Goal: Task Accomplishment & Management: Complete application form

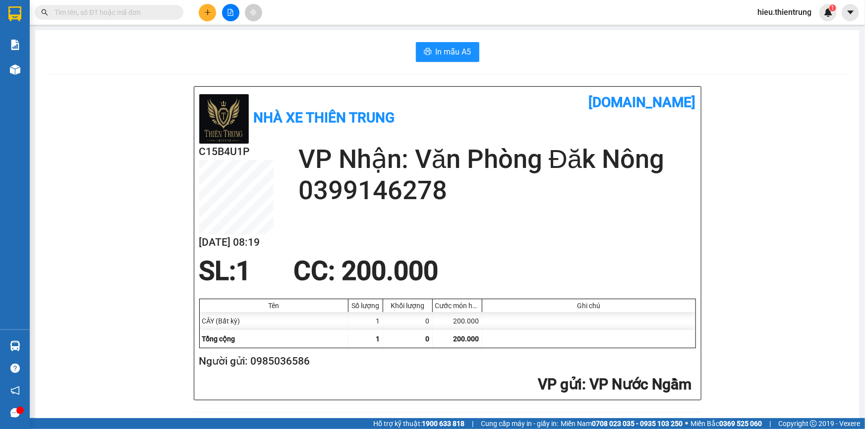
click at [205, 14] on button at bounding box center [207, 12] width 17 height 17
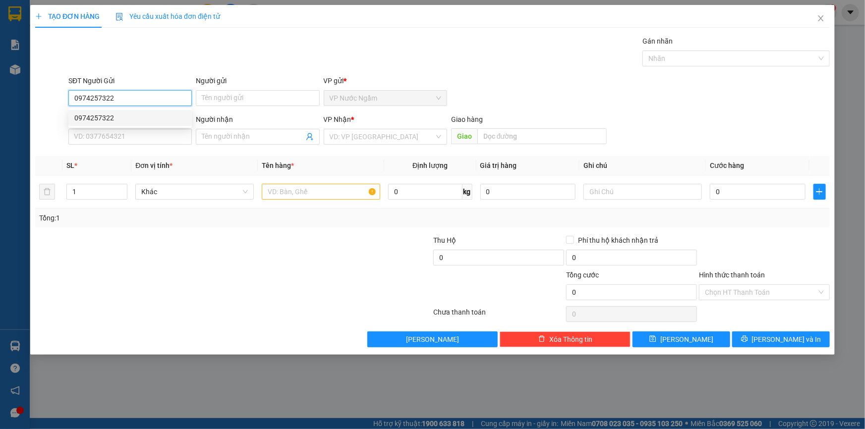
type input "0974257322"
click at [110, 126] on div "0974257322 0974257322" at bounding box center [129, 118] width 123 height 20
click at [109, 118] on div "SĐT Người Nhận" at bounding box center [129, 119] width 123 height 11
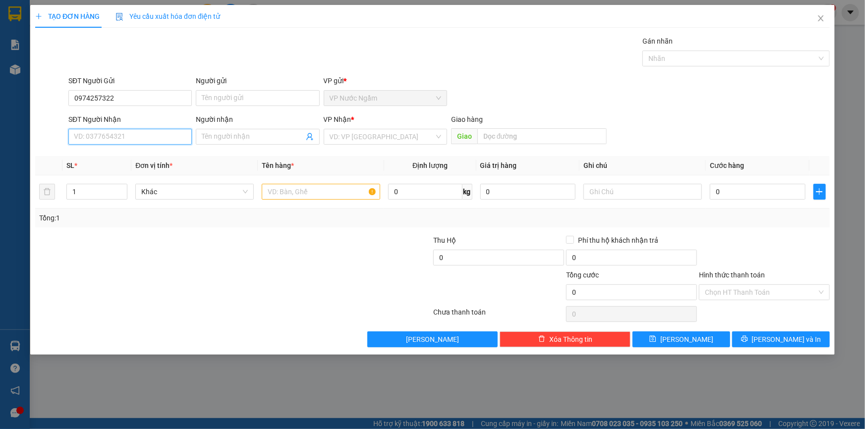
click at [109, 129] on input "SĐT Người Nhận" at bounding box center [129, 137] width 123 height 16
click at [124, 101] on input "0974257322" at bounding box center [129, 98] width 123 height 16
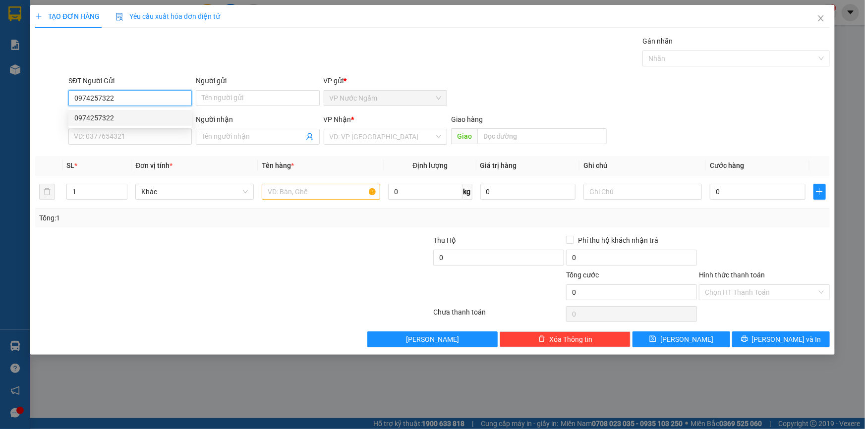
click at [122, 110] on div "0974257322" at bounding box center [129, 118] width 123 height 16
type input "0888515157"
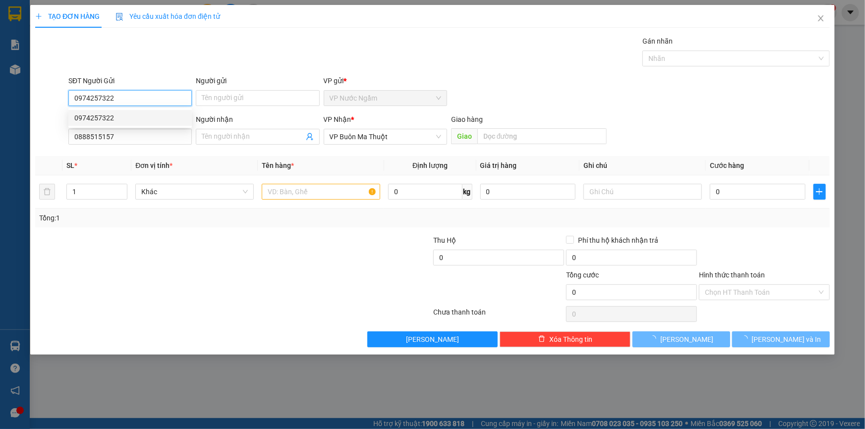
type input "250.000"
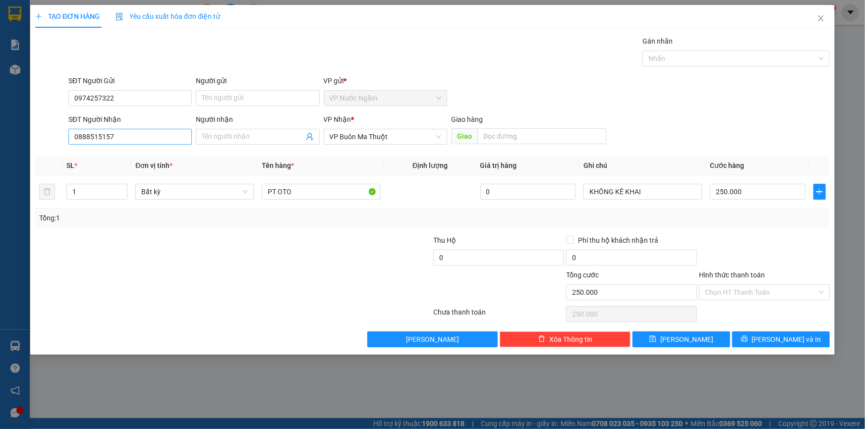
drag, startPoint x: 138, startPoint y: 130, endPoint x: 94, endPoint y: 138, distance: 44.3
click at [94, 138] on div "SĐT Người Nhận 0888515157" at bounding box center [129, 131] width 123 height 35
drag, startPoint x: 128, startPoint y: 135, endPoint x: 16, endPoint y: 149, distance: 112.8
click at [20, 139] on div "TẠO ĐƠN HÀNG Yêu cầu xuất hóa đơn điện tử Transit Pickup Surcharge Ids Transit …" at bounding box center [432, 214] width 865 height 429
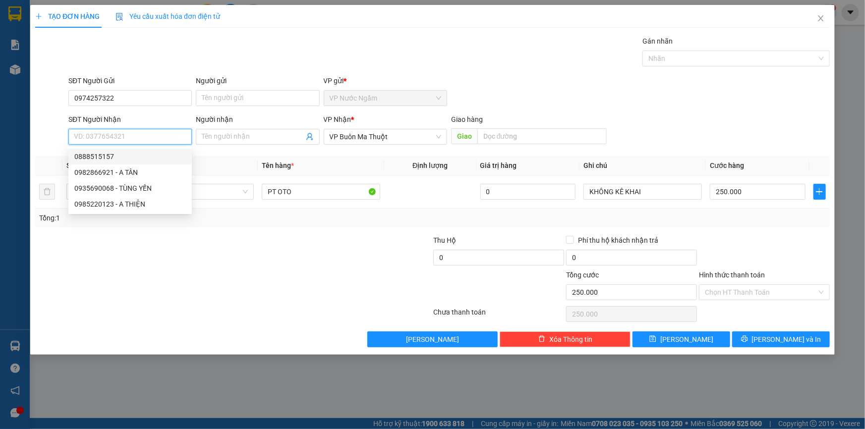
click at [103, 159] on div "0888515157" at bounding box center [129, 156] width 111 height 11
type input "0888515157"
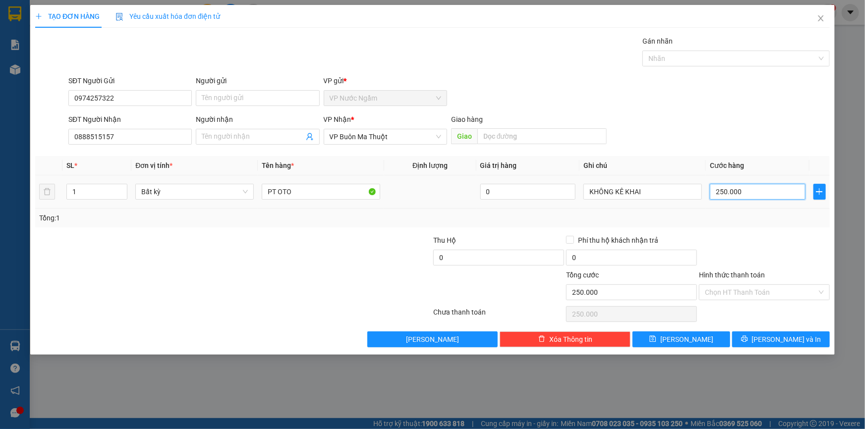
click at [740, 194] on input "250.000" at bounding box center [758, 192] width 96 height 16
type input "2"
type input "20"
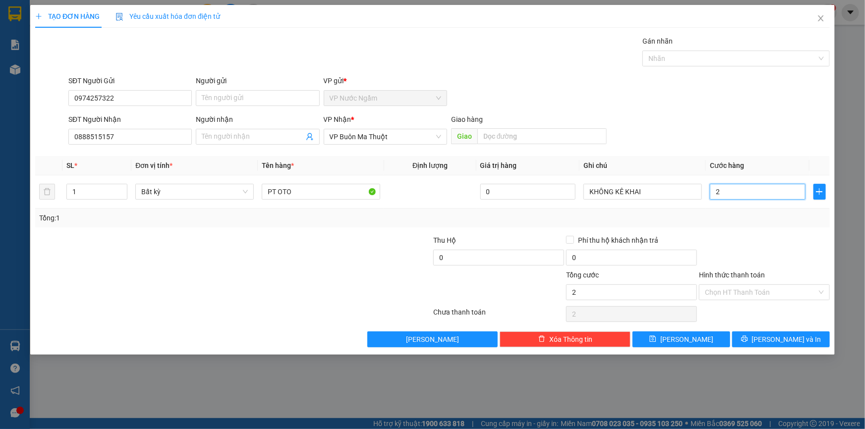
type input "20"
type input "200"
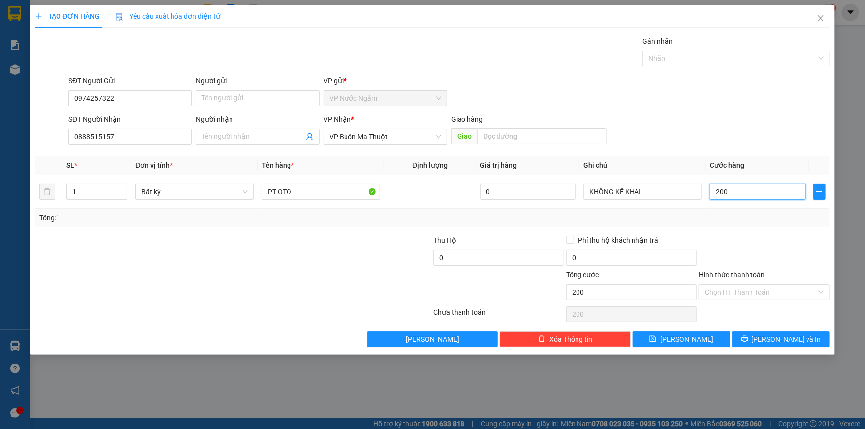
type input "2.000"
type input "20.000"
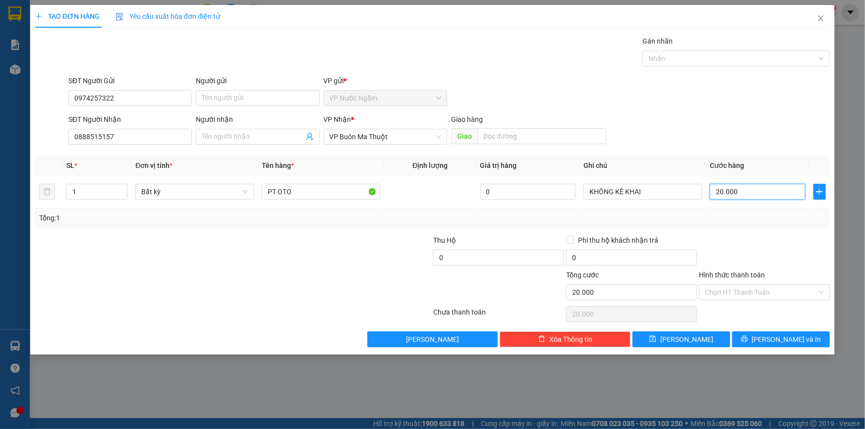
type input "200.000"
drag, startPoint x: 779, startPoint y: 330, endPoint x: 774, endPoint y: 339, distance: 10.6
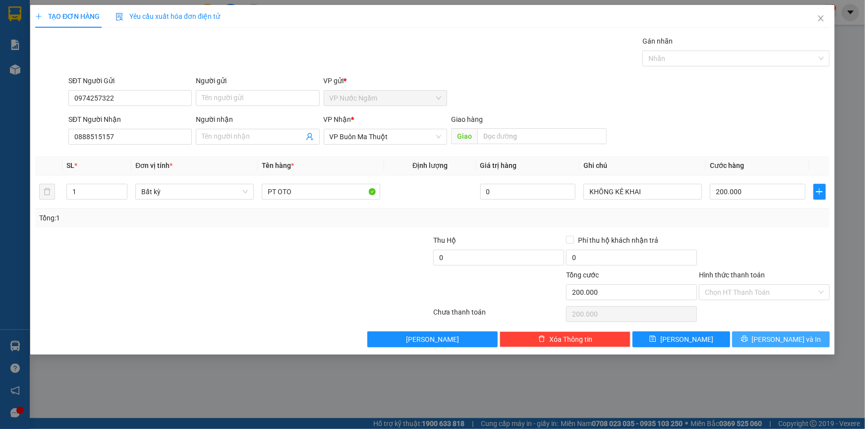
click at [778, 332] on div "Transit Pickup Surcharge Ids Transit Deliver Surcharge Ids Transit Deliver Surc…" at bounding box center [432, 192] width 794 height 312
click at [774, 338] on span "[PERSON_NAME] và In" at bounding box center [786, 339] width 69 height 11
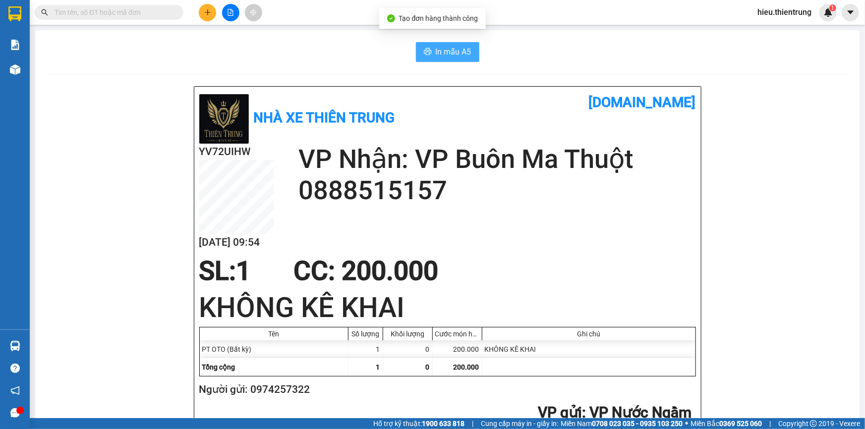
click at [436, 46] on span "In mẫu A5" at bounding box center [454, 52] width 36 height 12
click at [215, 20] on div at bounding box center [230, 12] width 74 height 17
click at [200, 12] on button at bounding box center [207, 12] width 17 height 17
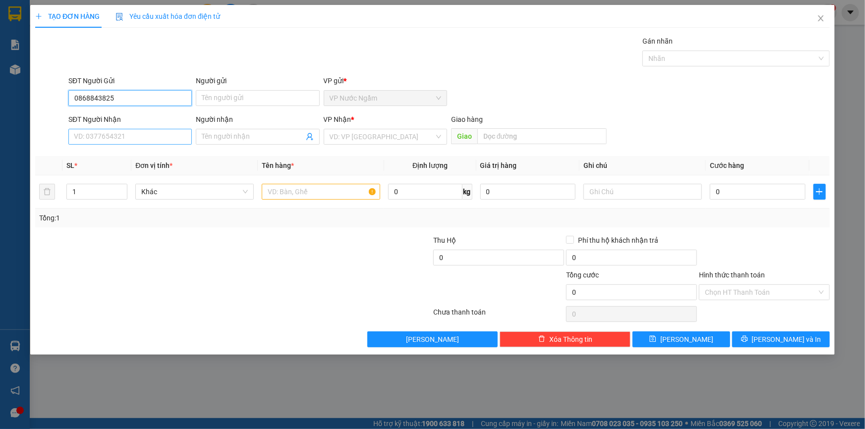
type input "0868843825"
click at [139, 139] on input "SĐT Người Nhận" at bounding box center [129, 137] width 123 height 16
type input "0949342277"
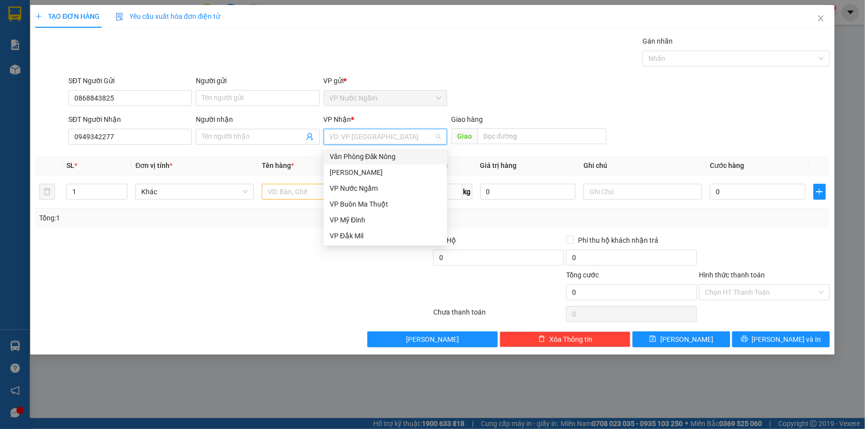
click at [352, 132] on input "search" at bounding box center [382, 136] width 105 height 15
drag, startPoint x: 373, startPoint y: 198, endPoint x: 368, endPoint y: 200, distance: 5.1
click at [373, 198] on div "VP Buôn Ma Thuột" at bounding box center [385, 204] width 123 height 16
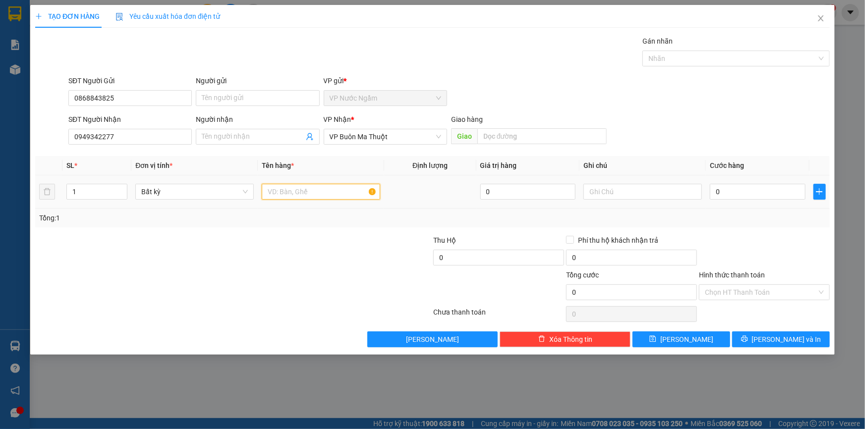
click at [294, 185] on input "text" at bounding box center [321, 192] width 118 height 16
type input "m"
type input "máy lọc nước"
click at [728, 194] on input "0" at bounding box center [758, 192] width 96 height 16
type input "34"
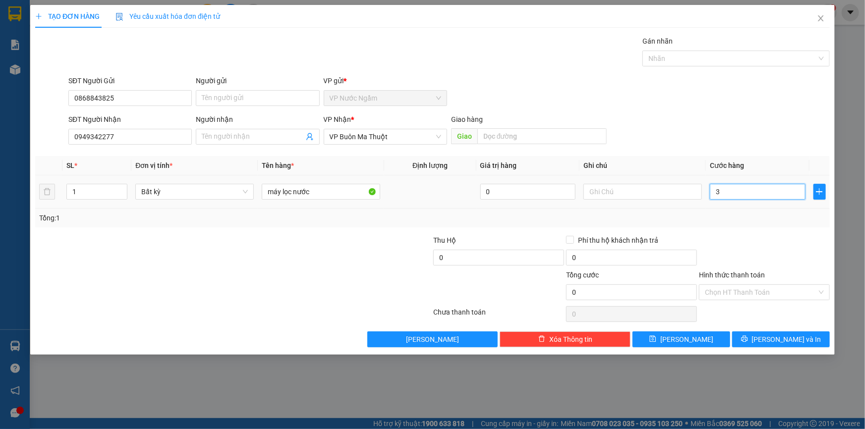
type input "34"
type input "340"
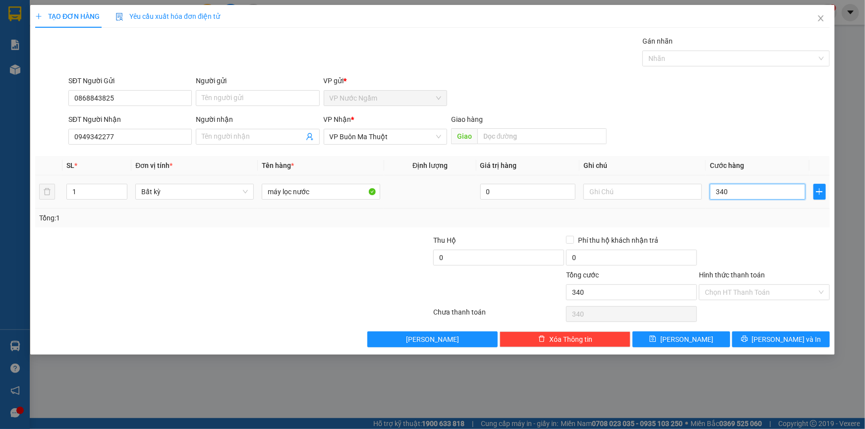
type input "3.400"
type input "34.000"
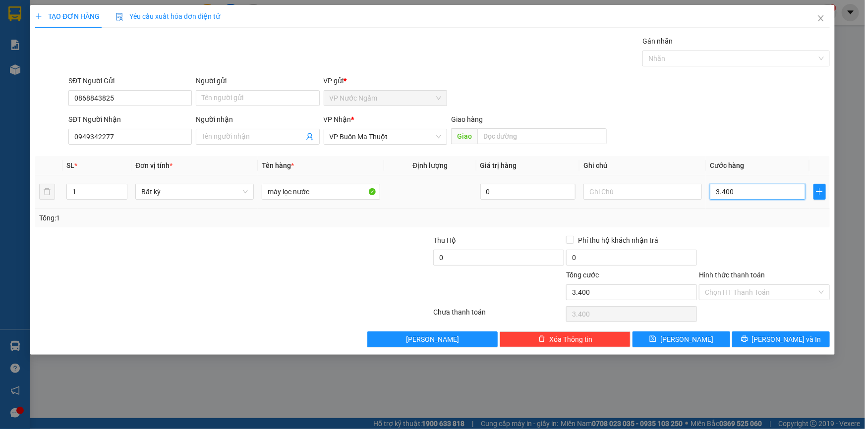
type input "34.000"
type input "340.000"
type input "3.400.000"
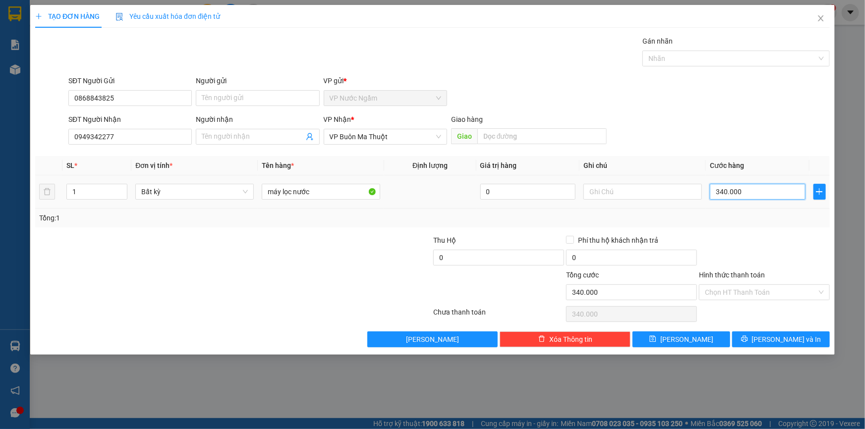
type input "3.400.000"
type input "34.000.000"
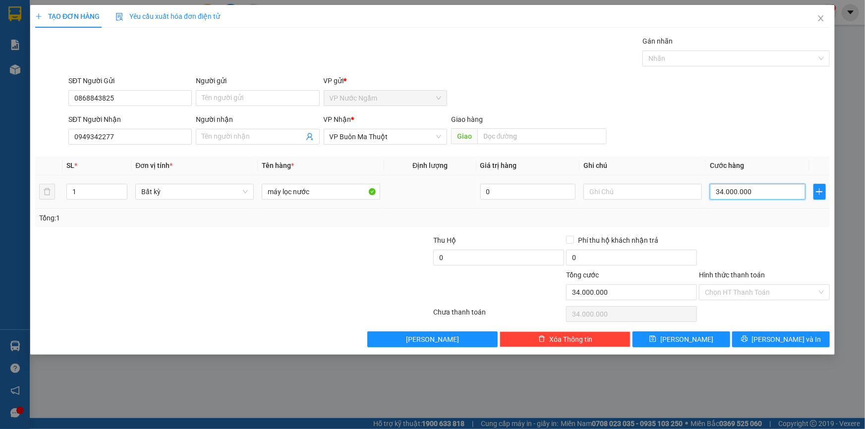
type input "3.400.000"
type input "340.000"
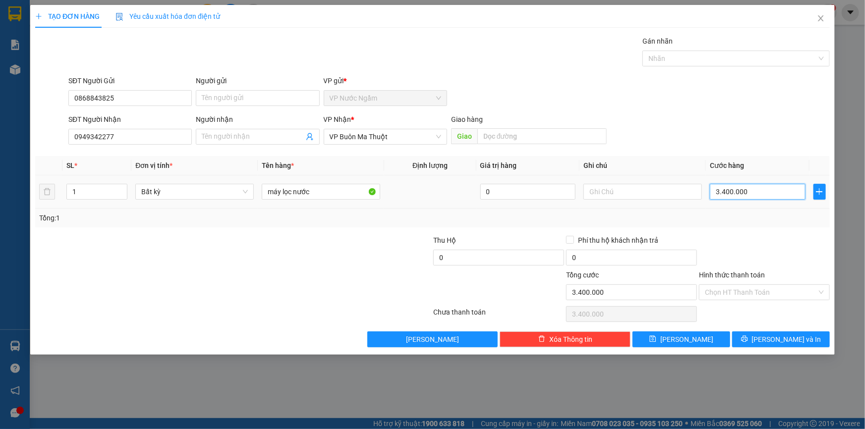
type input "340.000"
type input "34.000"
type input "3.400"
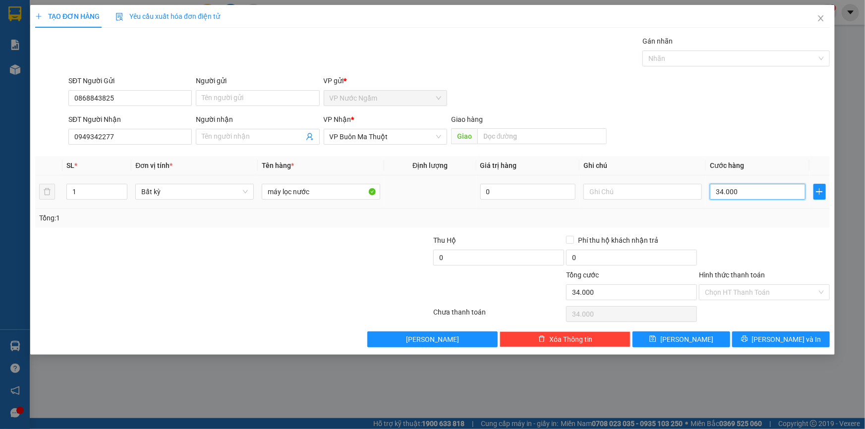
type input "3.400"
type input "340"
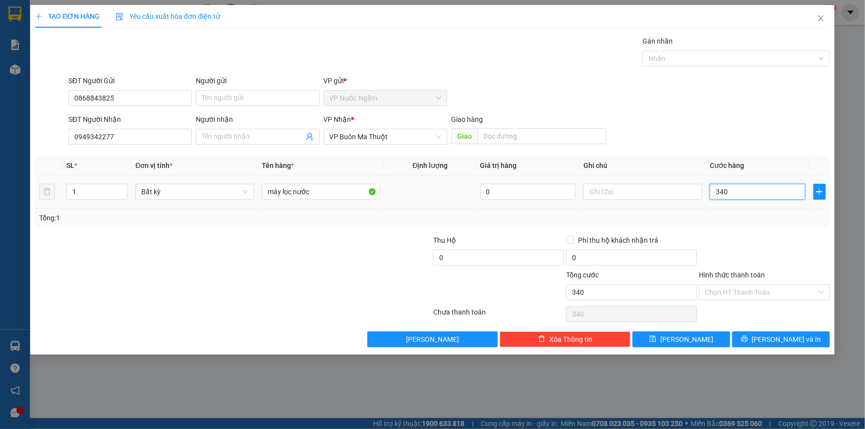
type input "34"
type input "3"
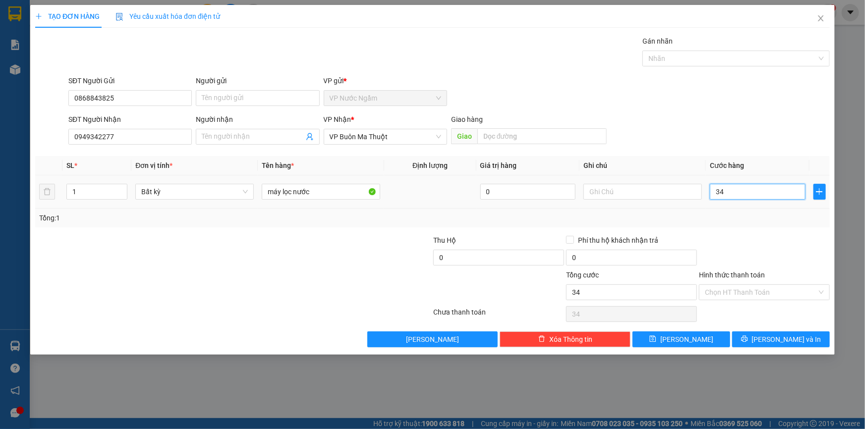
type input "3"
type input "0"
type input "03"
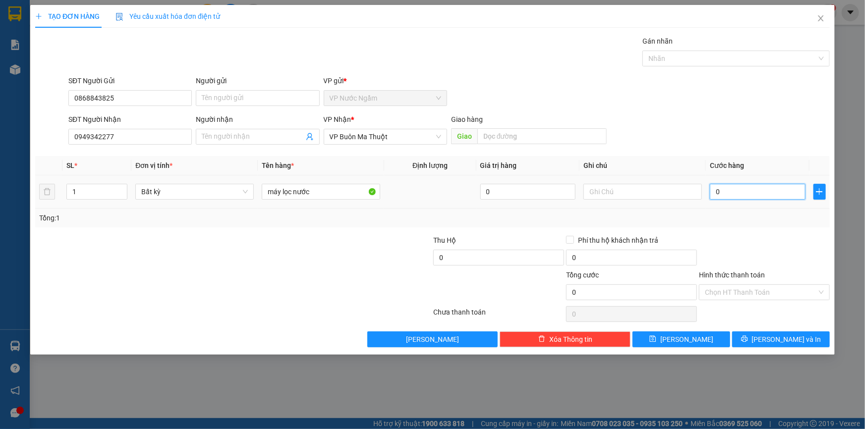
type input "3"
type input "030"
type input "30"
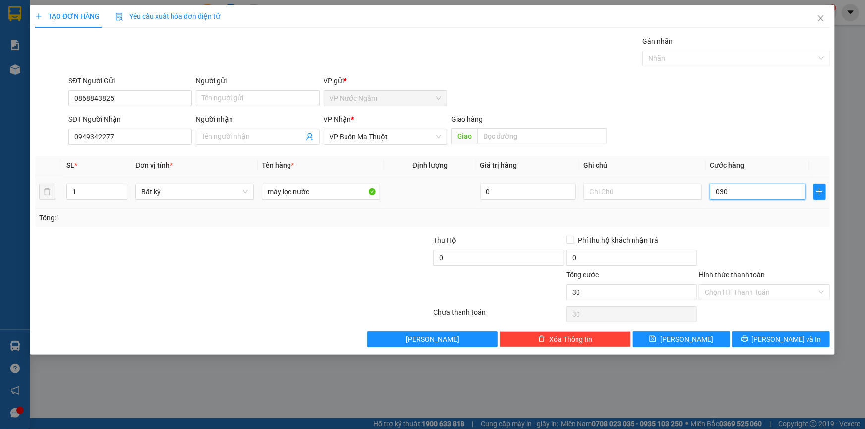
type input "0.300"
type input "300"
type input "03.000"
type input "3.000"
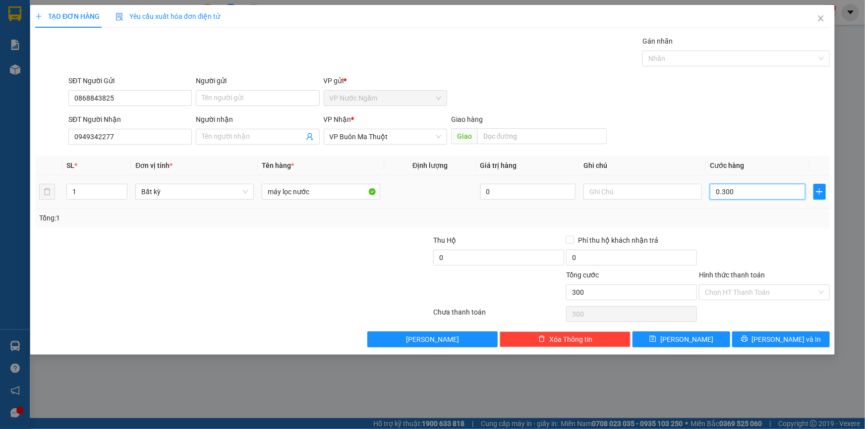
type input "3.000"
type input "030.000"
type input "30.000"
type input "0.300.000"
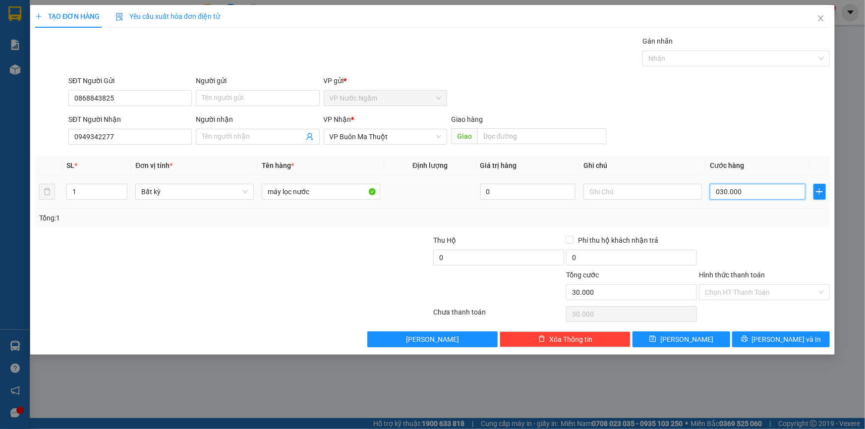
type input "300.000"
click at [807, 336] on button "[PERSON_NAME] và In" at bounding box center [781, 340] width 98 height 16
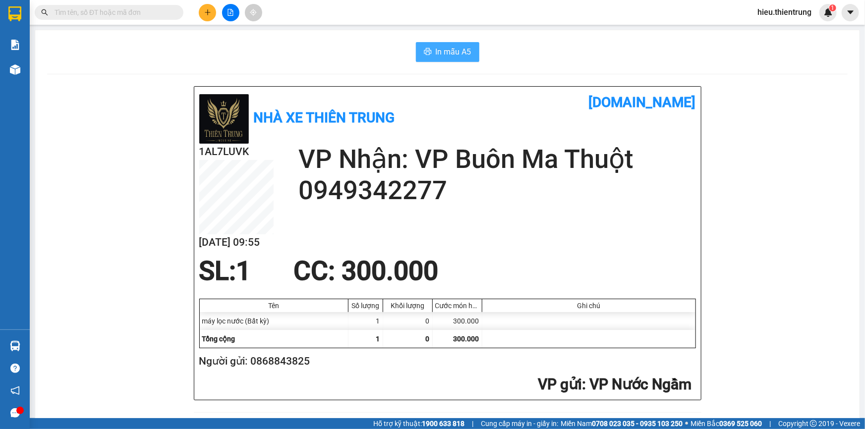
click at [466, 57] on span "In mẫu A5" at bounding box center [454, 52] width 36 height 12
click at [210, 12] on icon "plus" at bounding box center [207, 12] width 5 height 0
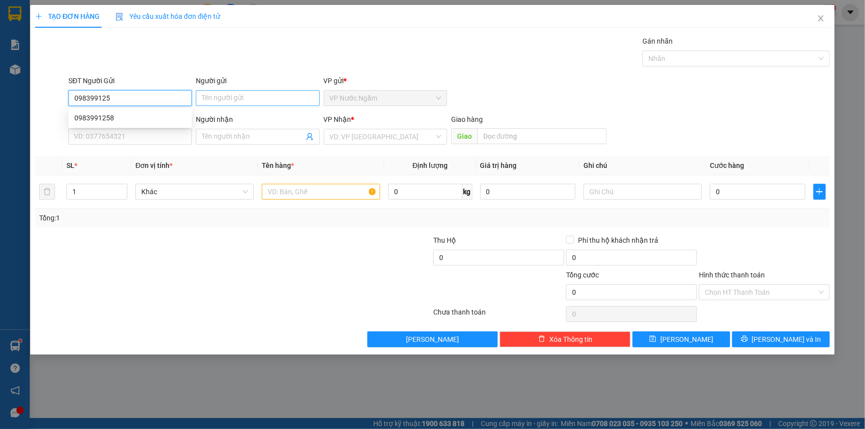
type input "0983991258"
click at [141, 117] on div "0983991258" at bounding box center [129, 117] width 111 height 11
type input "0947781357"
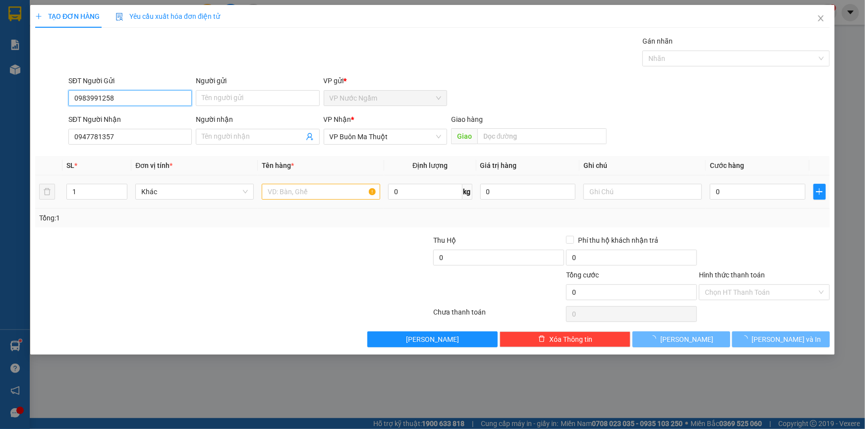
type input "150.000"
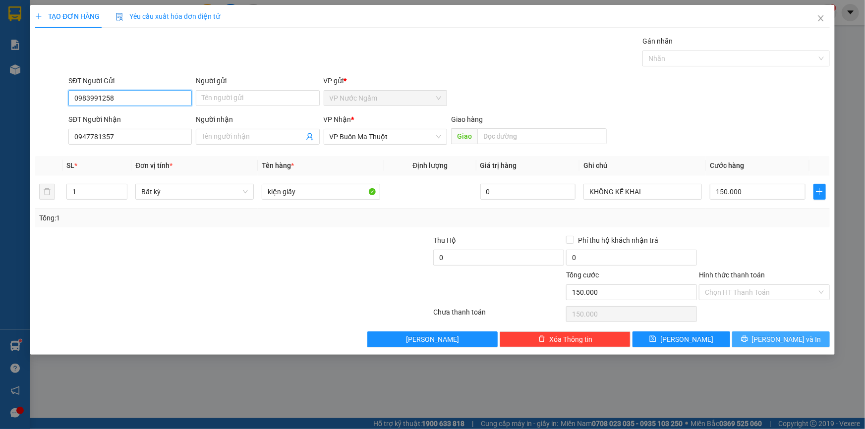
type input "0983991258"
drag, startPoint x: 759, startPoint y: 345, endPoint x: 757, endPoint y: 339, distance: 6.4
click at [758, 342] on button "[PERSON_NAME] và In" at bounding box center [781, 340] width 98 height 16
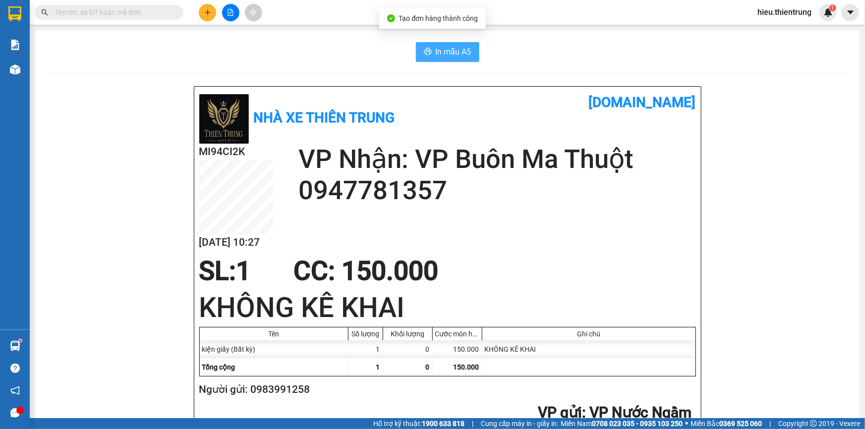
click at [425, 44] on button "In mẫu A5" at bounding box center [447, 52] width 63 height 20
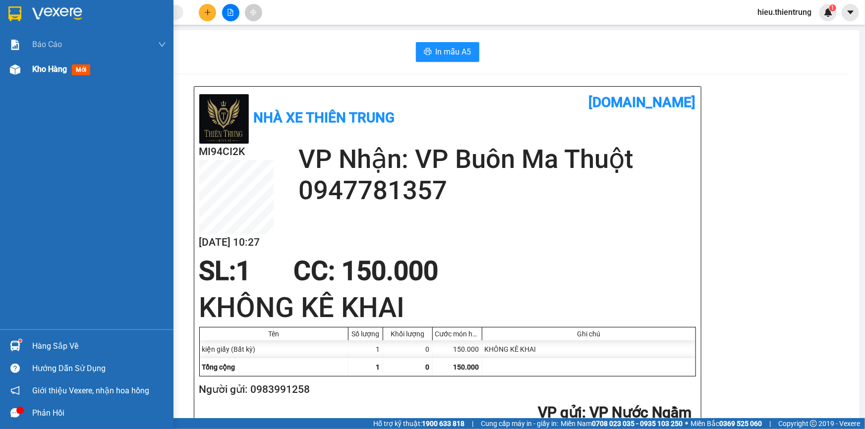
click at [73, 65] on span "mới" at bounding box center [81, 69] width 18 height 11
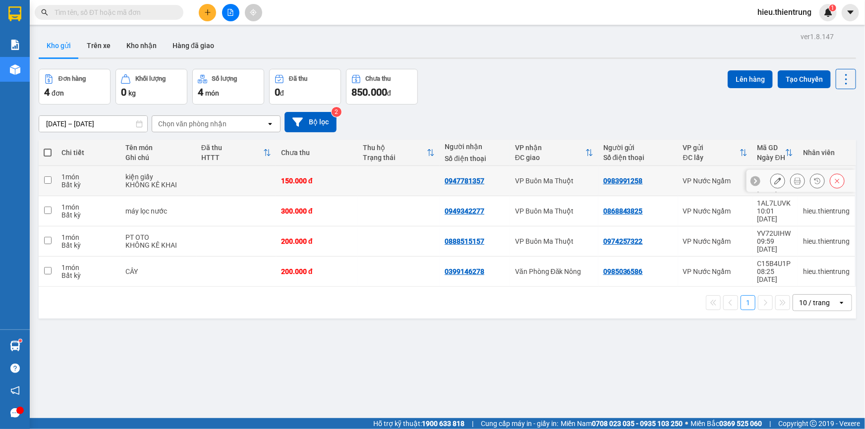
click at [761, 176] on div at bounding box center [800, 181] width 109 height 22
click at [774, 177] on icon at bounding box center [777, 180] width 7 height 7
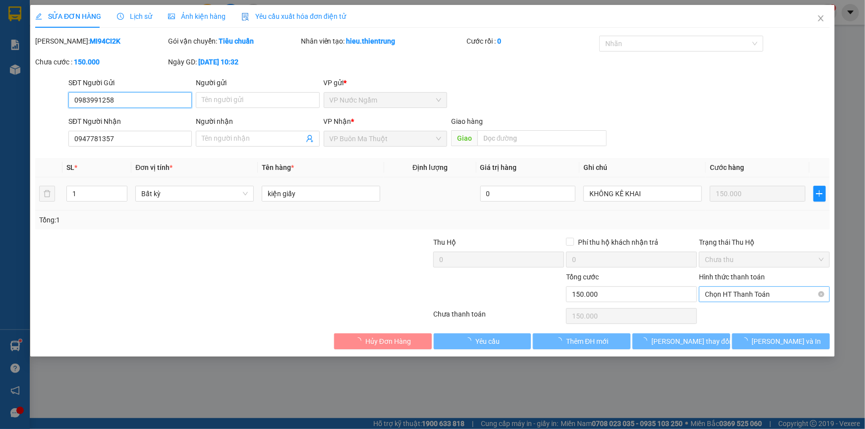
click at [769, 293] on span "Chọn HT Thanh Toán" at bounding box center [764, 294] width 119 height 15
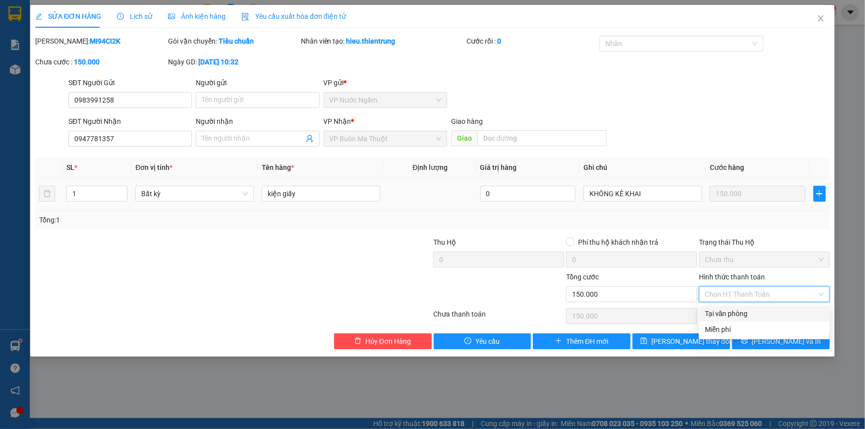
click at [760, 309] on div "Tại văn phòng" at bounding box center [764, 313] width 119 height 11
type input "0"
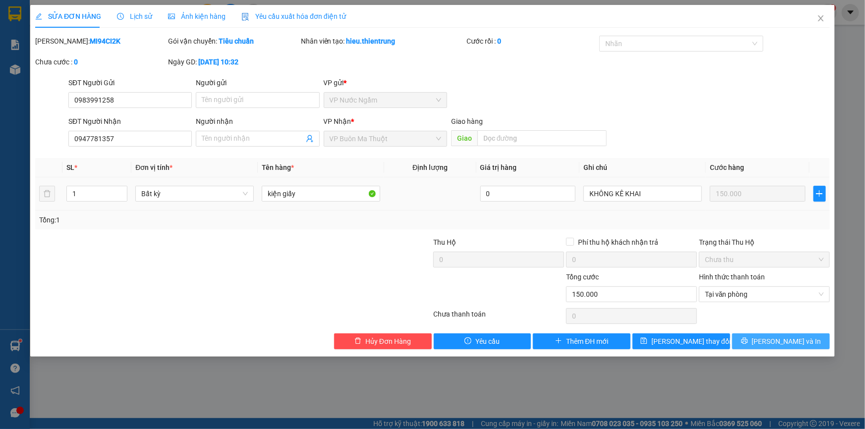
drag, startPoint x: 770, startPoint y: 329, endPoint x: 773, endPoint y: 341, distance: 13.3
click at [770, 329] on div "Total Paid Fee 0 Total UnPaid Fee 150.000 Cash Collection Total Fee Mã ĐH: MI94…" at bounding box center [432, 193] width 794 height 314
click at [774, 342] on span "[PERSON_NAME] và In" at bounding box center [786, 341] width 69 height 11
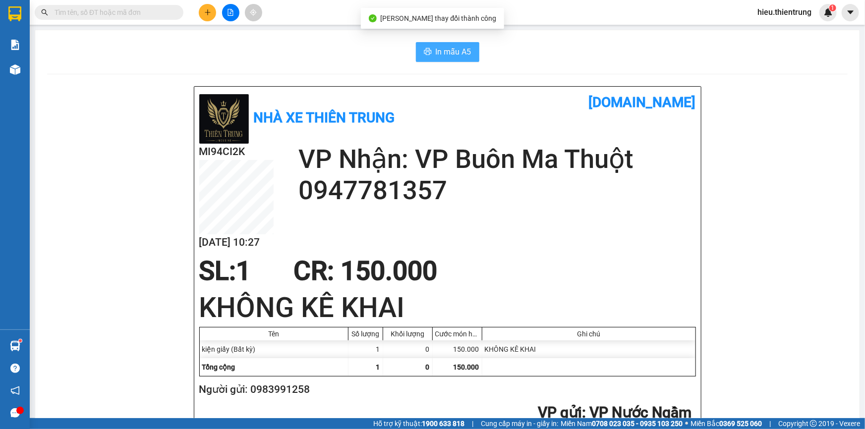
click at [450, 57] on span "In mẫu A5" at bounding box center [454, 52] width 36 height 12
